Goal: Information Seeking & Learning: Learn about a topic

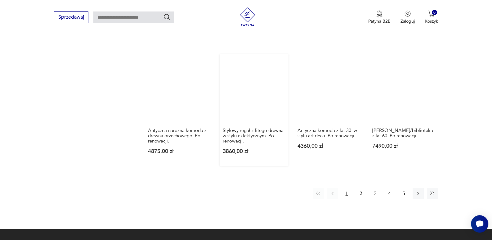
scroll to position [589, 0]
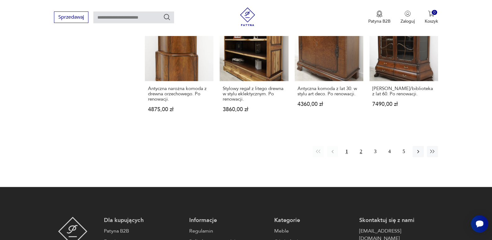
click at [360, 151] on button "2" at bounding box center [360, 151] width 11 height 11
click at [361, 149] on button "2" at bounding box center [360, 151] width 11 height 11
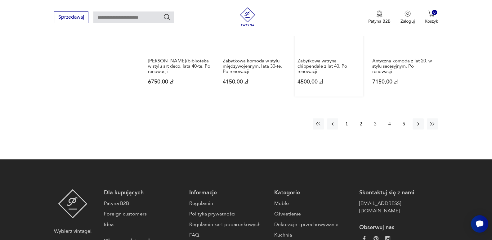
scroll to position [623, 0]
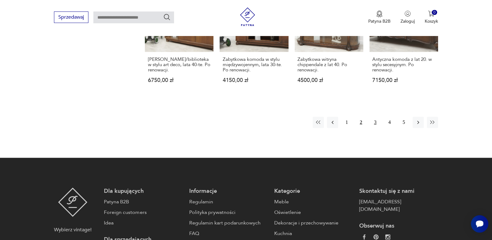
click at [373, 126] on button "3" at bounding box center [375, 122] width 11 height 11
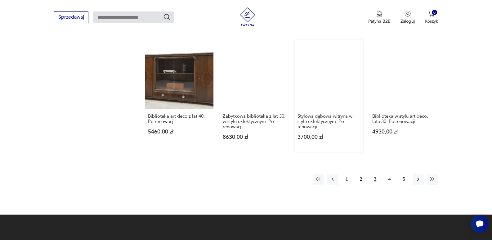
scroll to position [561, 0]
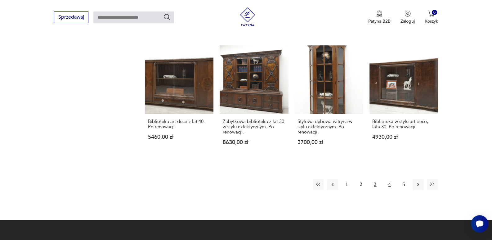
click at [387, 181] on button "4" at bounding box center [389, 184] width 11 height 11
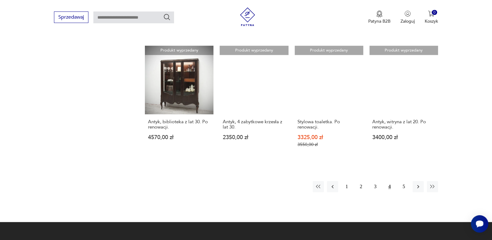
scroll to position [623, 0]
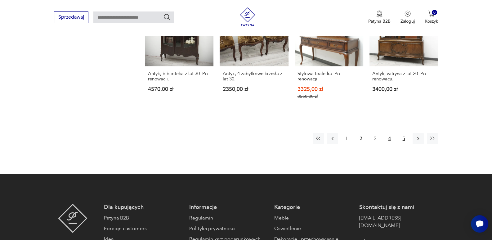
click at [404, 133] on button "5" at bounding box center [403, 138] width 11 height 11
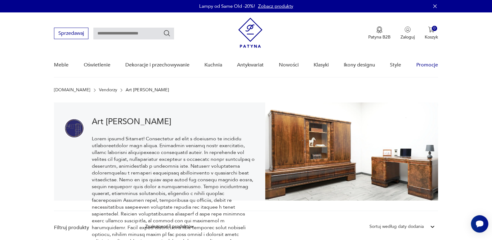
click at [426, 63] on link "Promocje" at bounding box center [427, 65] width 22 height 24
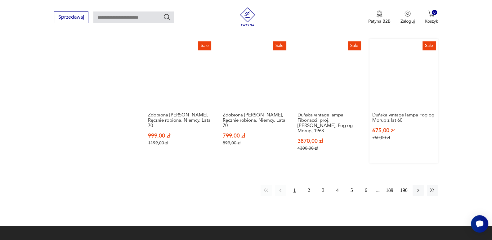
scroll to position [558, 0]
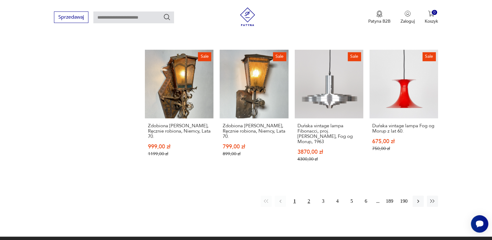
click at [310, 195] on button "2" at bounding box center [308, 200] width 11 height 11
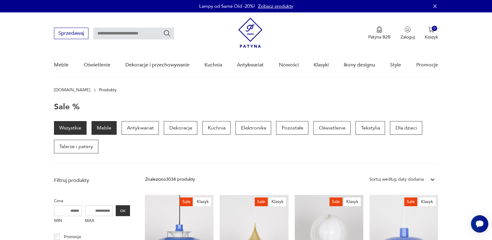
click at [98, 131] on p "Meble" at bounding box center [103, 128] width 25 height 14
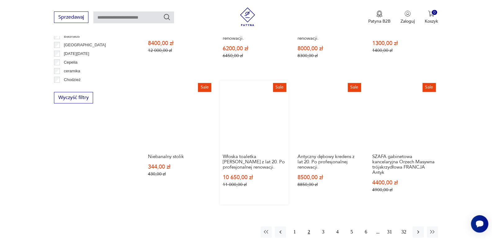
scroll to position [620, 0]
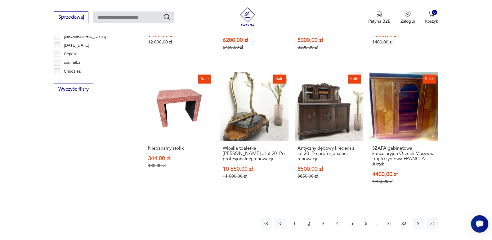
click at [310, 218] on button "2" at bounding box center [308, 223] width 11 height 11
click at [309, 218] on button "2" at bounding box center [308, 223] width 11 height 11
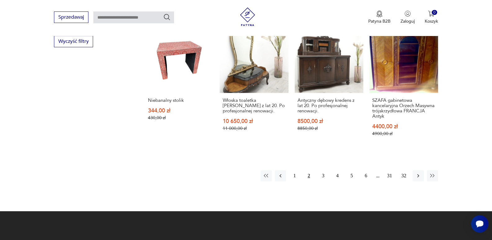
scroll to position [682, 0]
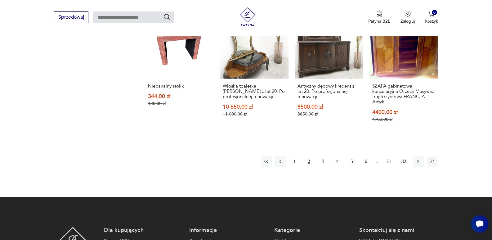
click at [308, 156] on button "2" at bounding box center [308, 161] width 11 height 11
click at [309, 156] on button "2" at bounding box center [308, 161] width 11 height 11
click at [324, 156] on button "3" at bounding box center [323, 161] width 11 height 11
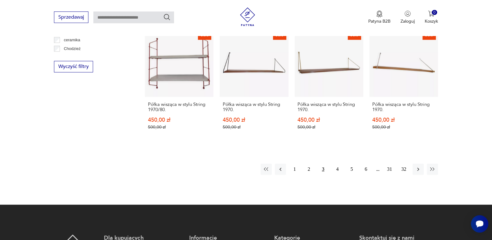
scroll to position [723, 0]
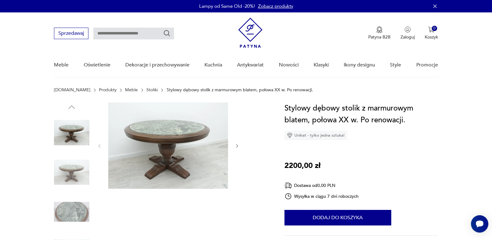
click at [203, 147] on img at bounding box center [168, 145] width 120 height 86
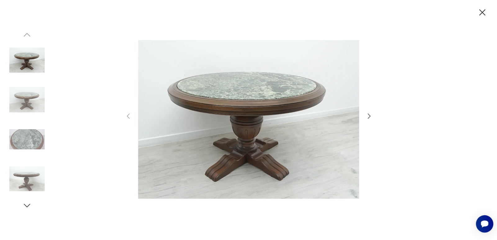
click at [369, 116] on icon "button" at bounding box center [368, 116] width 3 height 5
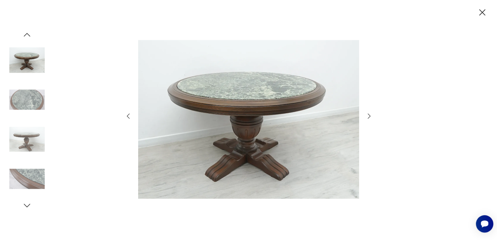
click at [369, 116] on icon "button" at bounding box center [368, 116] width 3 height 5
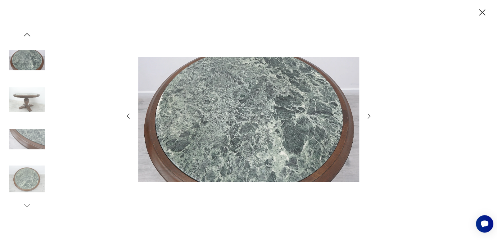
click at [369, 116] on icon "button" at bounding box center [368, 116] width 3 height 5
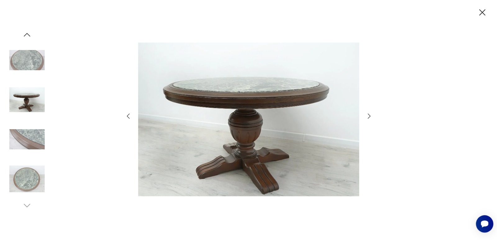
click at [369, 116] on icon "button" at bounding box center [368, 116] width 3 height 5
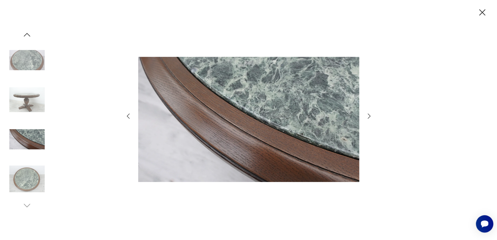
click at [369, 116] on icon "button" at bounding box center [368, 115] width 7 height 7
